Goal: Task Accomplishment & Management: Use online tool/utility

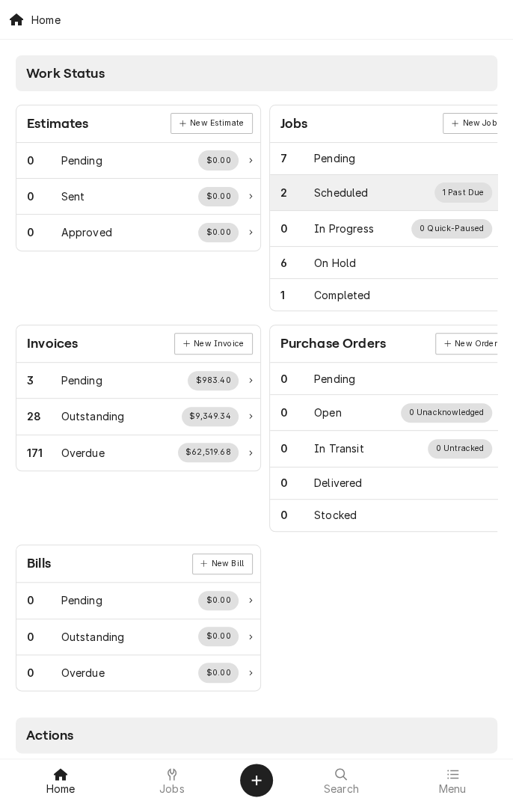
click at [353, 191] on div "Scheduled" at bounding box center [341, 193] width 54 height 16
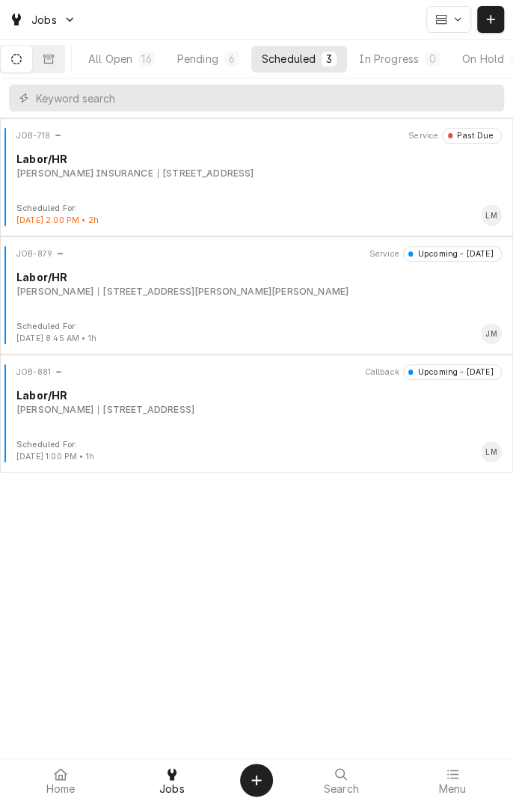
click at [106, 301] on div "JOB-879 Service Upcoming - Today Labor/HR Butler, Lawrence 1700 Vasbinder Rd, N…" at bounding box center [256, 283] width 501 height 75
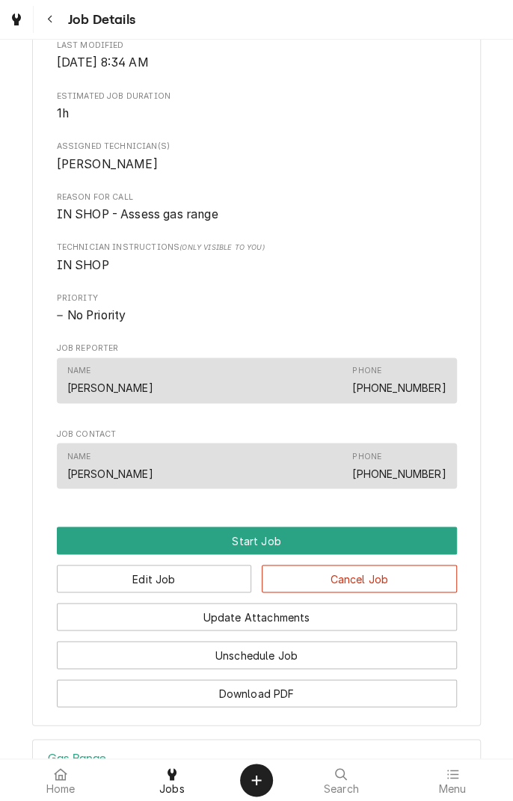
scroll to position [710, 0]
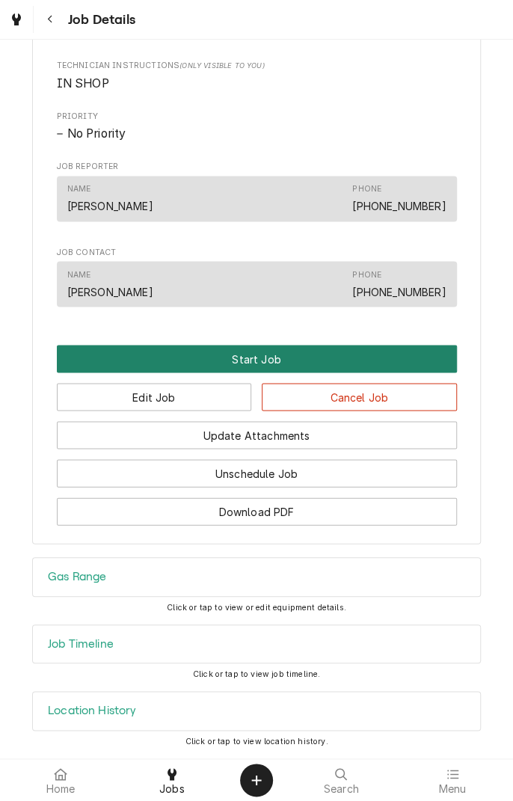
click at [421, 354] on button "Start Job" at bounding box center [257, 359] width 400 height 28
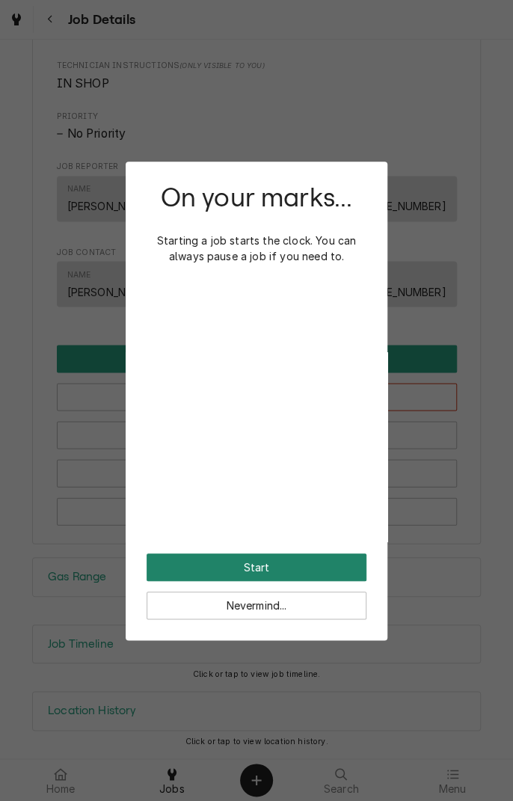
click at [342, 564] on button "Start" at bounding box center [257, 568] width 220 height 28
